Goal: Transaction & Acquisition: Obtain resource

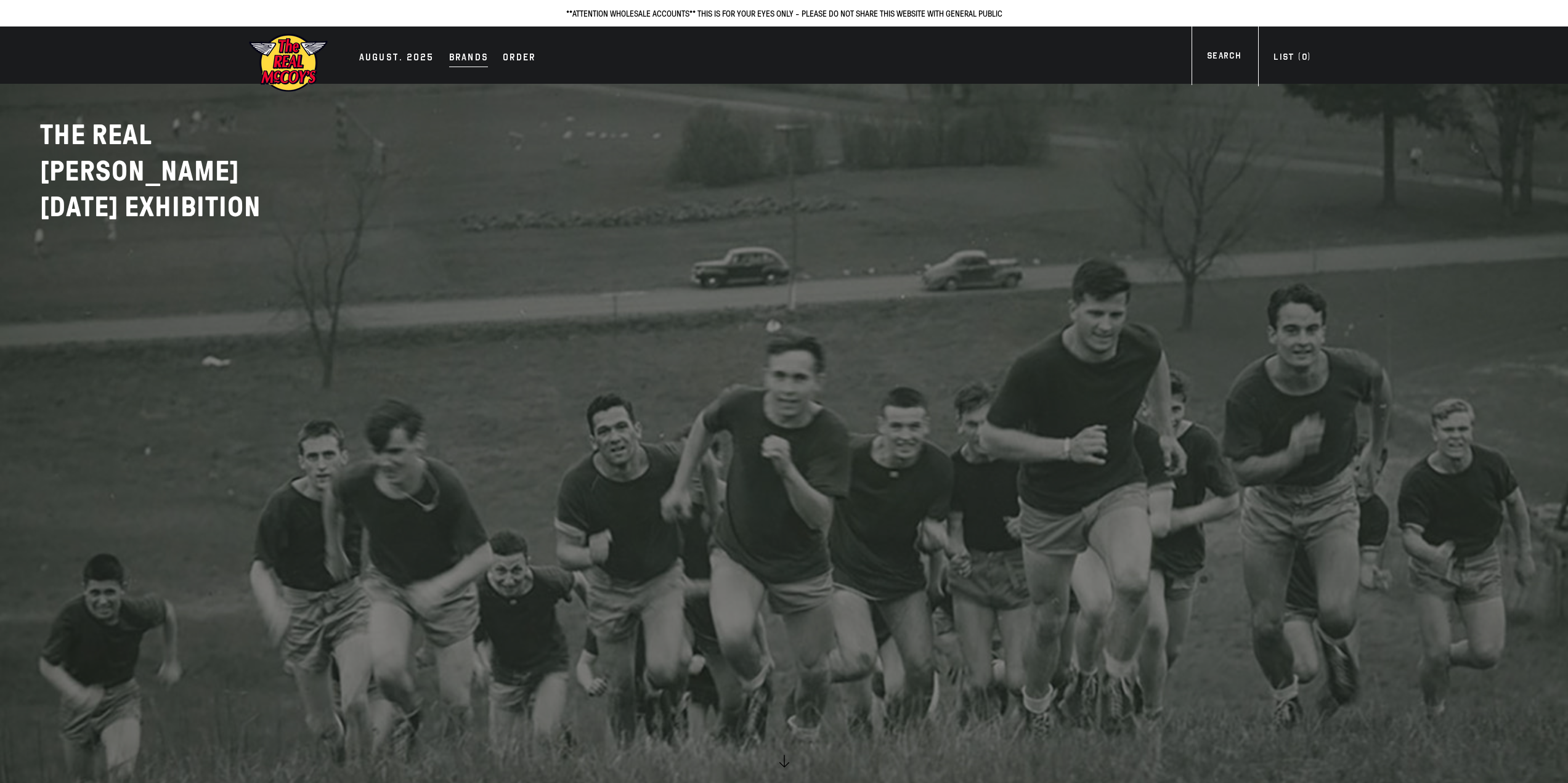
click at [467, 58] on div "Brands" at bounding box center [468, 59] width 39 height 17
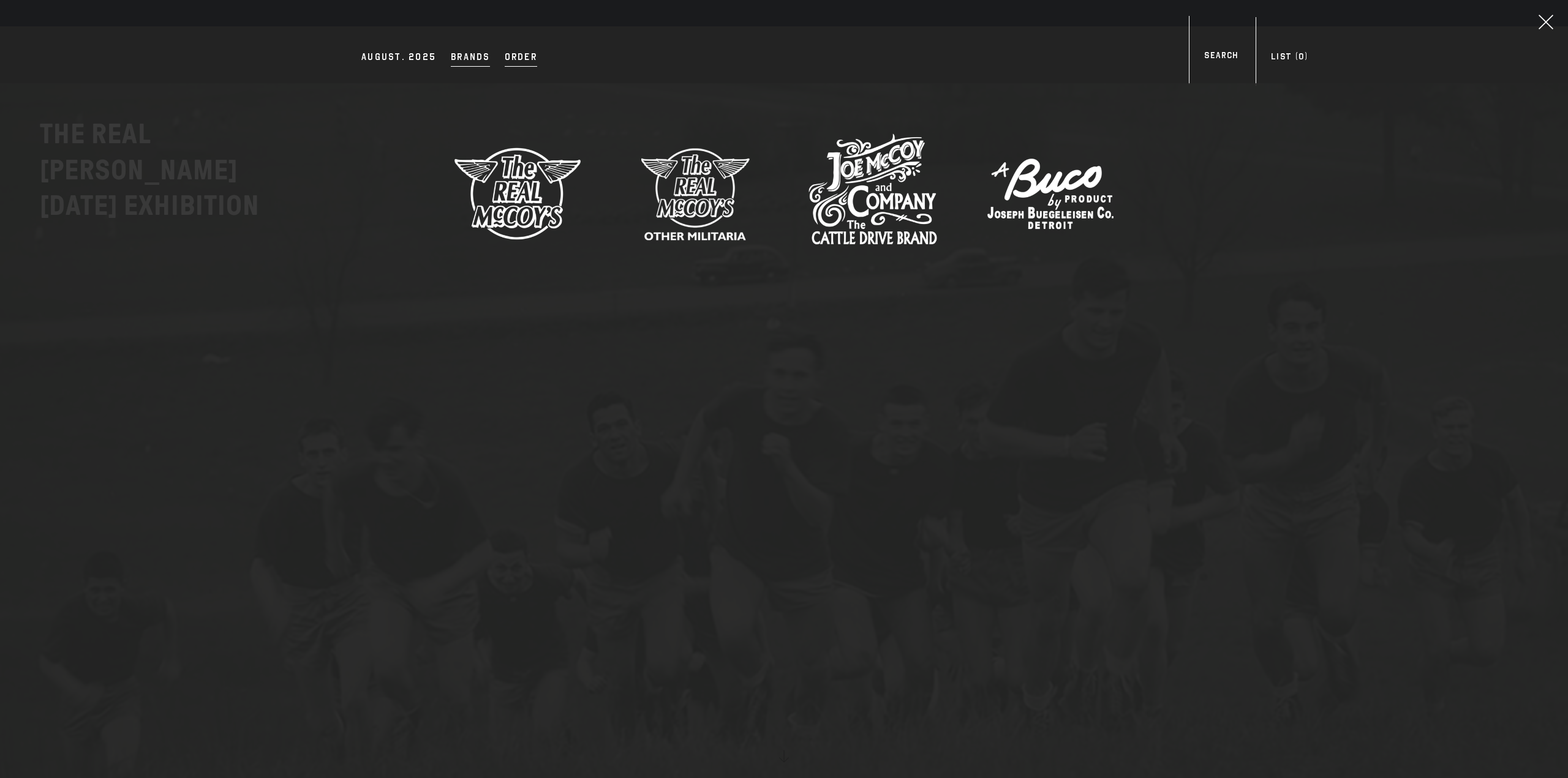
click at [507, 59] on div "Order" at bounding box center [521, 58] width 32 height 17
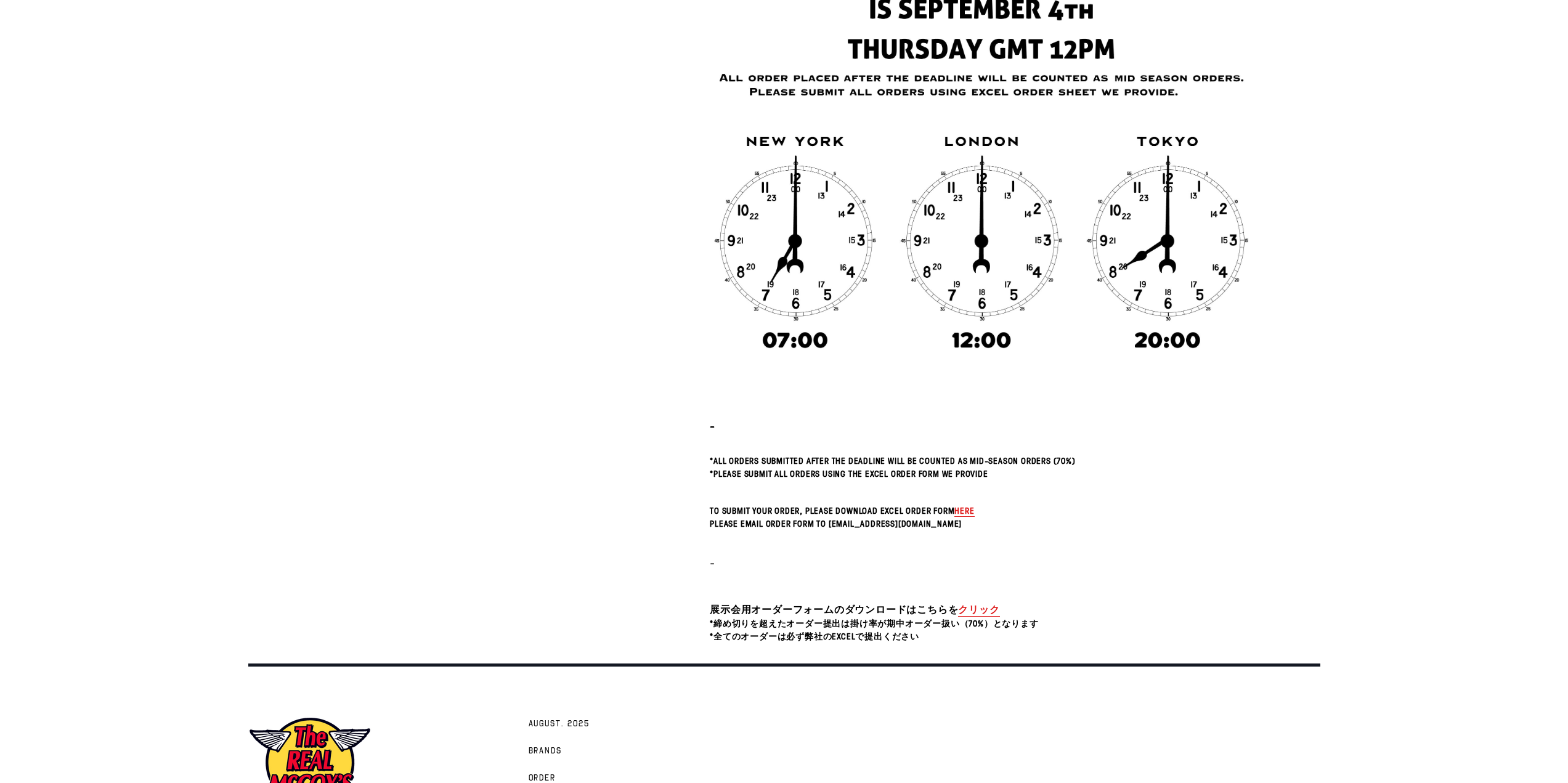
scroll to position [214, 0]
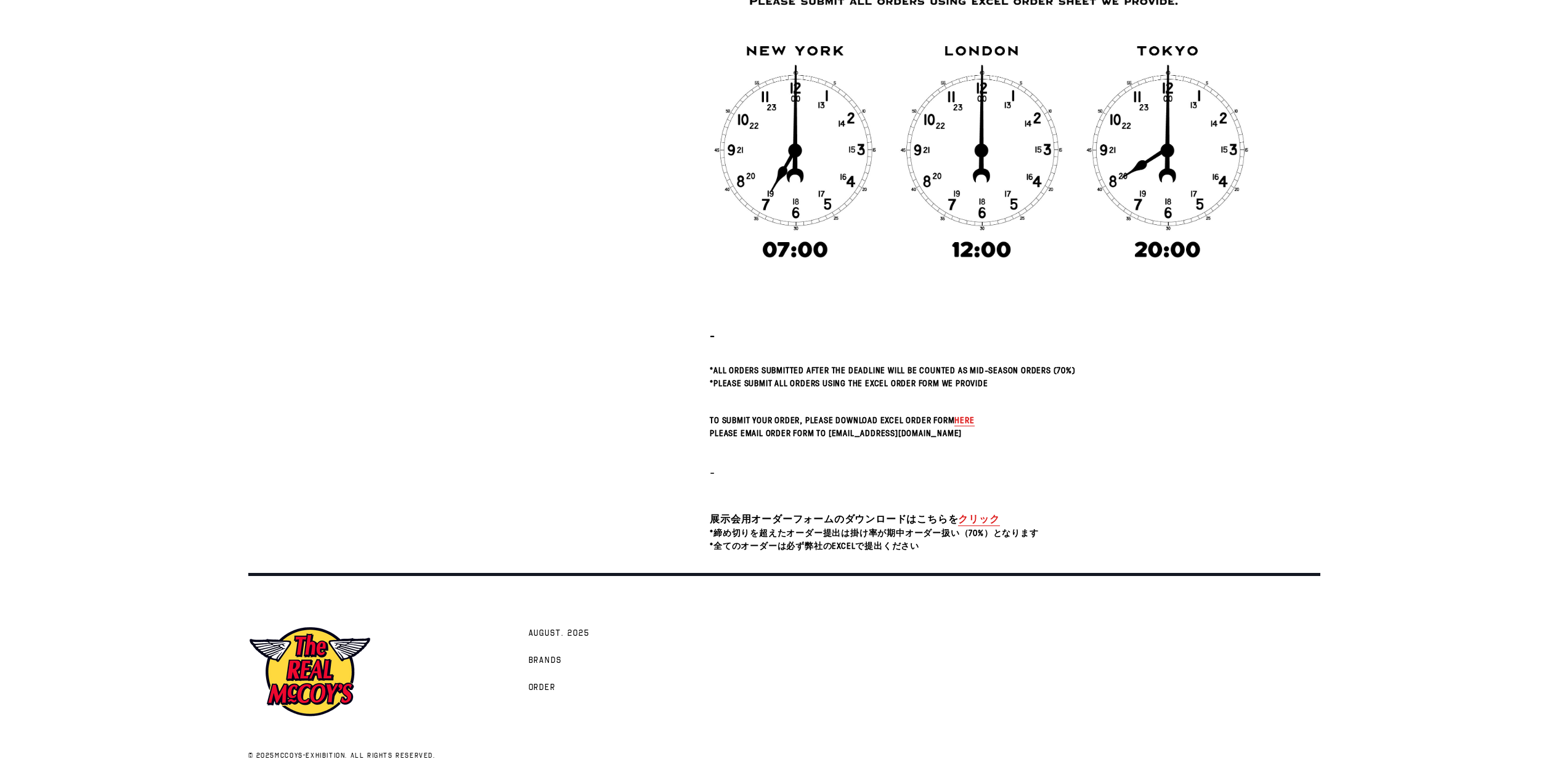
click at [991, 518] on link "クリック" at bounding box center [979, 519] width 41 height 14
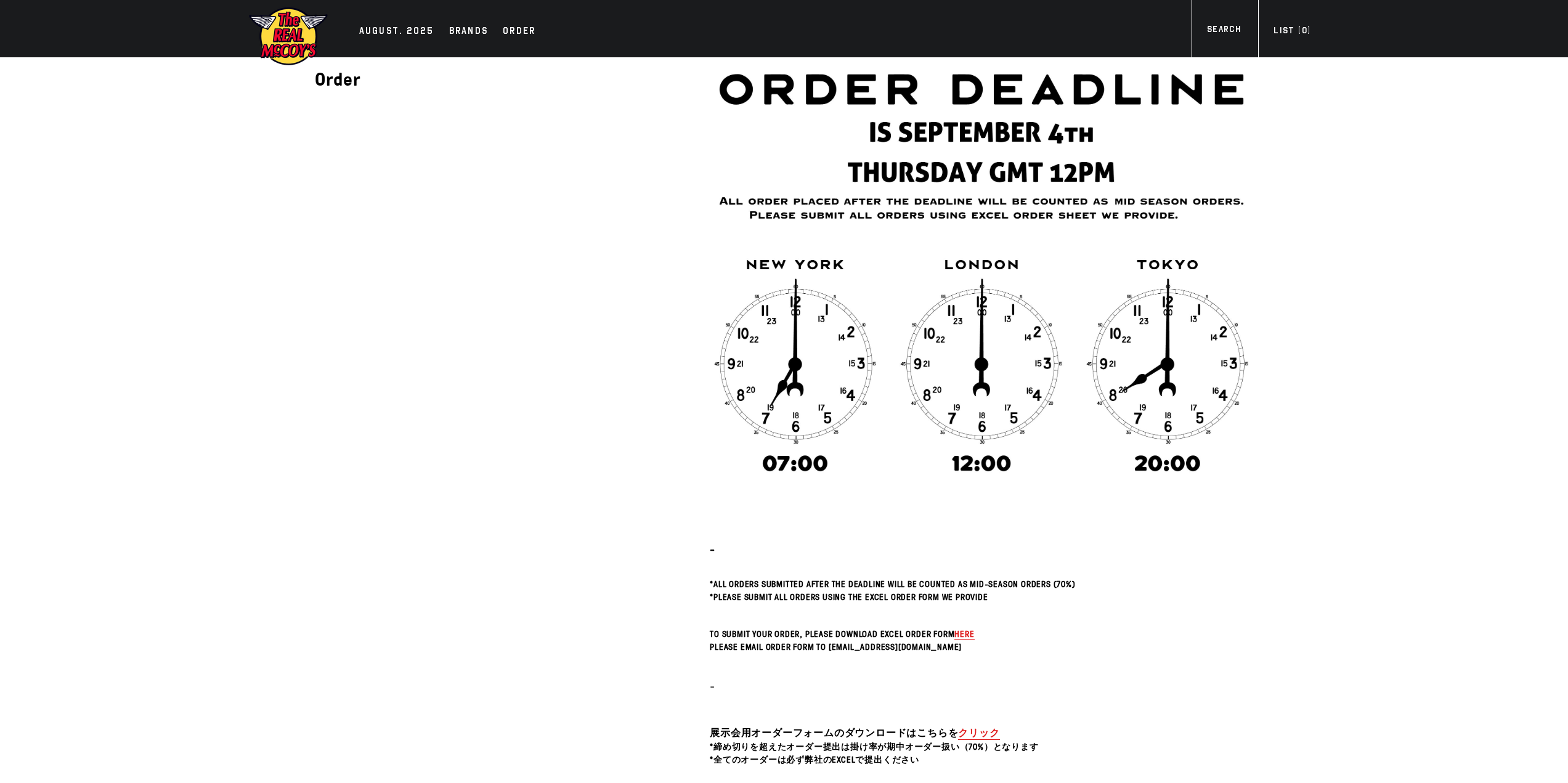
click at [290, 37] on img at bounding box center [288, 36] width 80 height 60
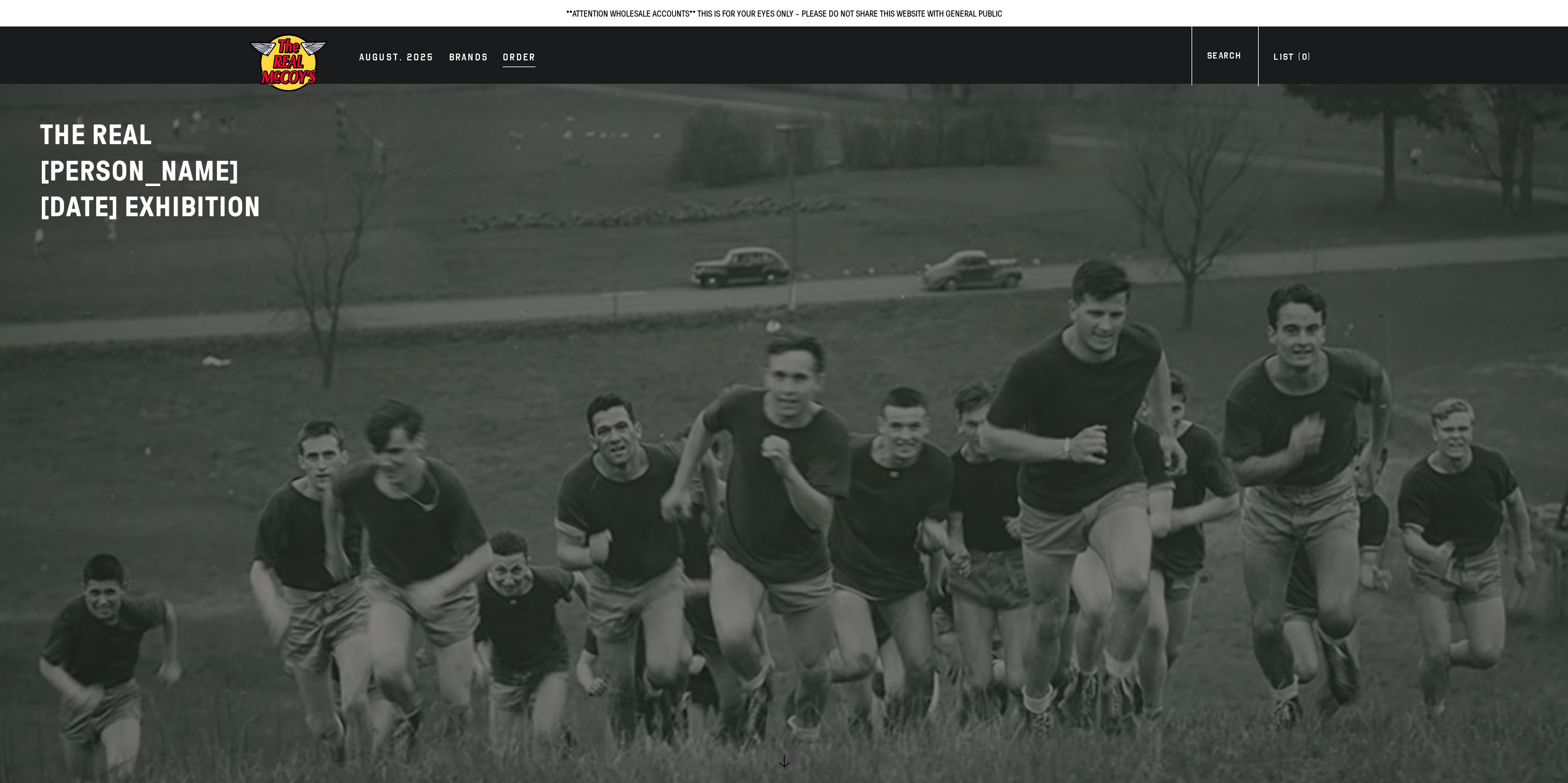
click at [527, 59] on div "Order" at bounding box center [519, 59] width 32 height 17
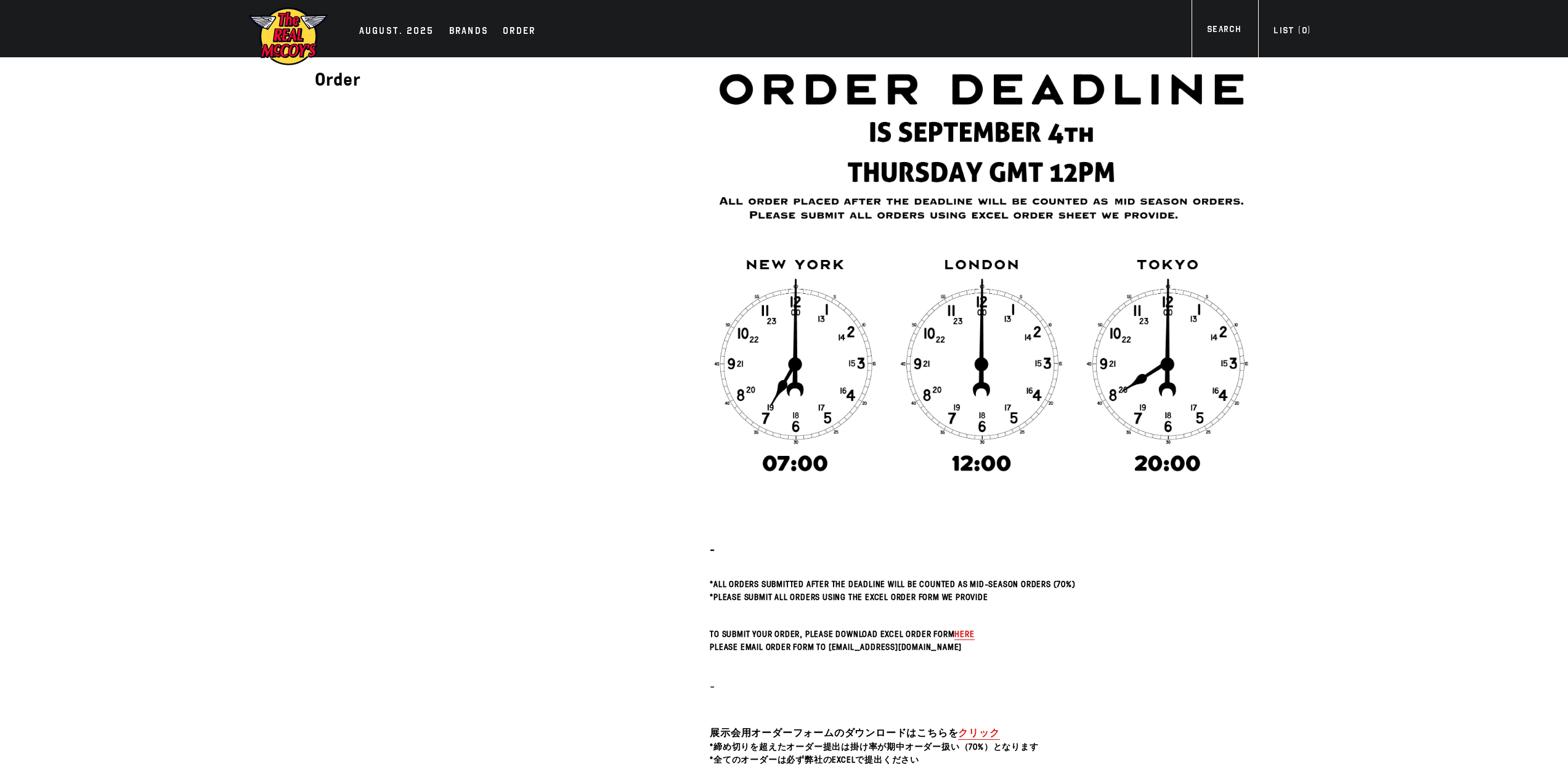
click at [958, 633] on span "here" at bounding box center [964, 634] width 20 height 12
